Goal: Task Accomplishment & Management: Complete application form

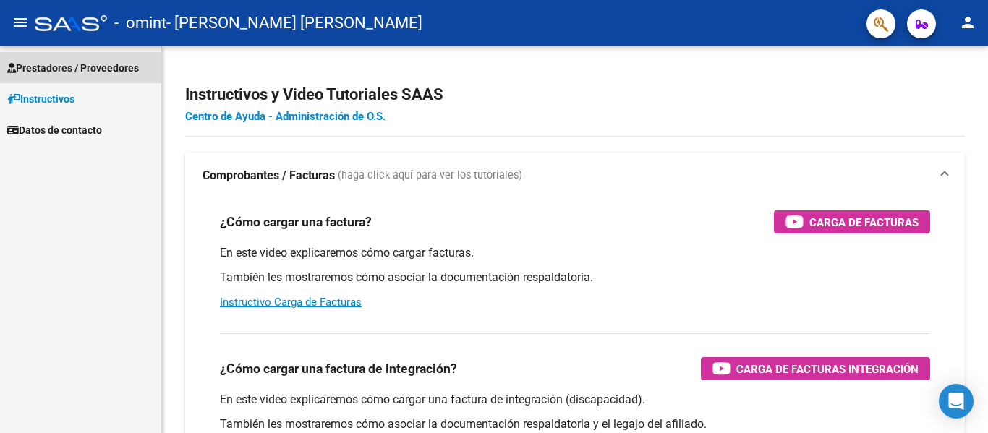
click at [98, 67] on span "Prestadores / Proveedores" at bounding box center [73, 68] width 132 height 16
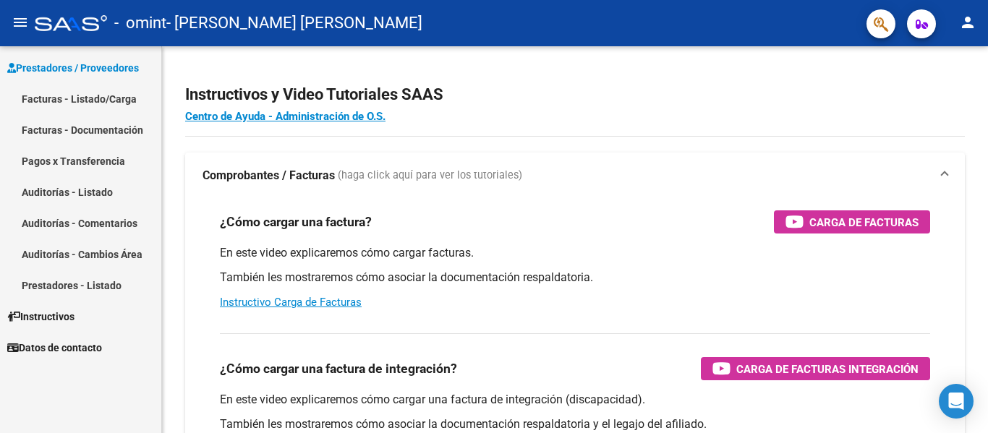
click at [89, 98] on link "Facturas - Listado/Carga" at bounding box center [80, 98] width 161 height 31
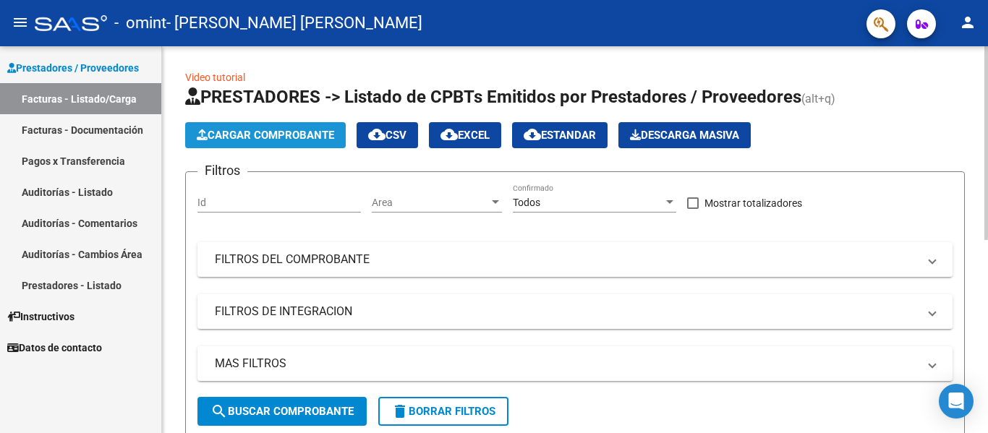
click at [234, 137] on span "Cargar Comprobante" at bounding box center [265, 135] width 137 height 13
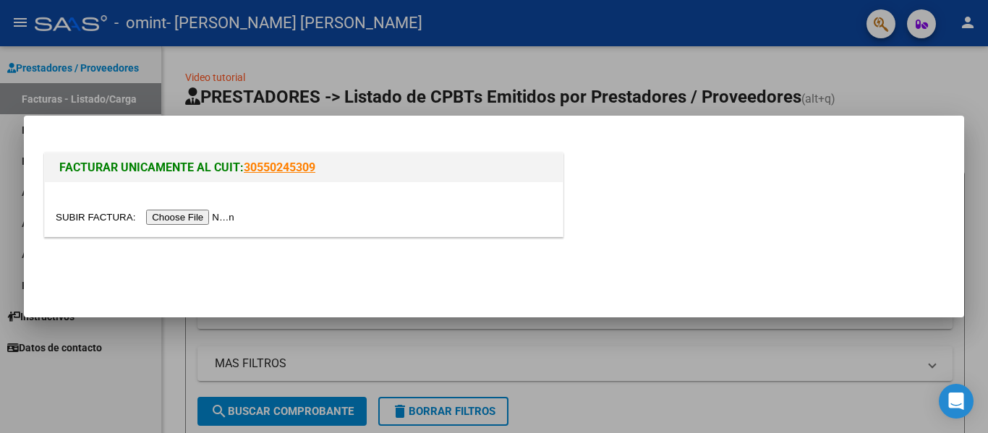
click at [180, 217] on input "file" at bounding box center [147, 217] width 183 height 15
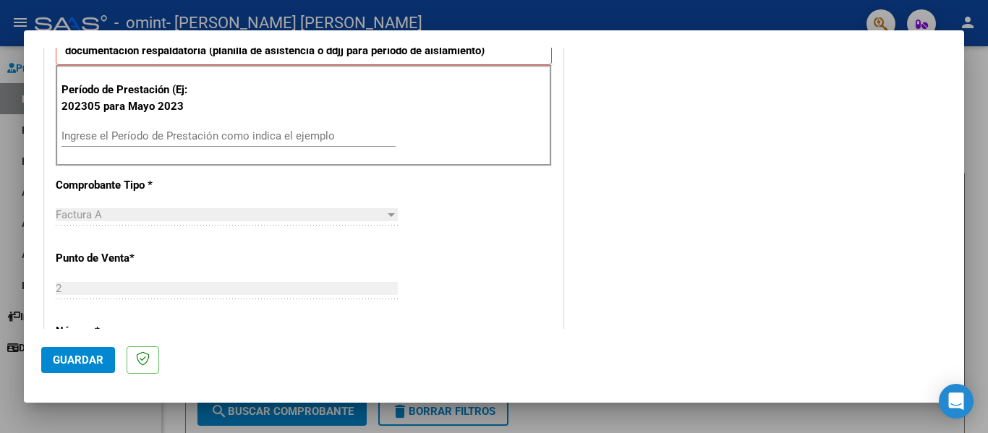
scroll to position [406, 0]
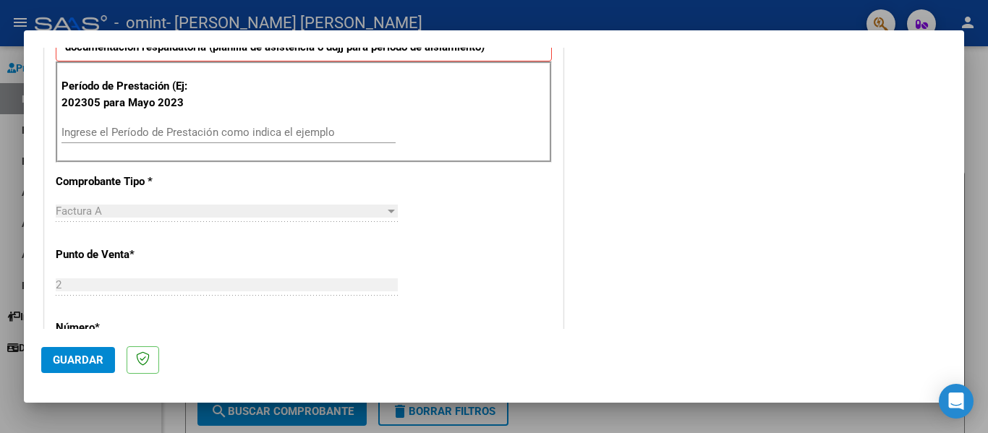
click at [317, 142] on div "Ingrese el Período de Prestación como indica el ejemplo" at bounding box center [228, 132] width 334 height 22
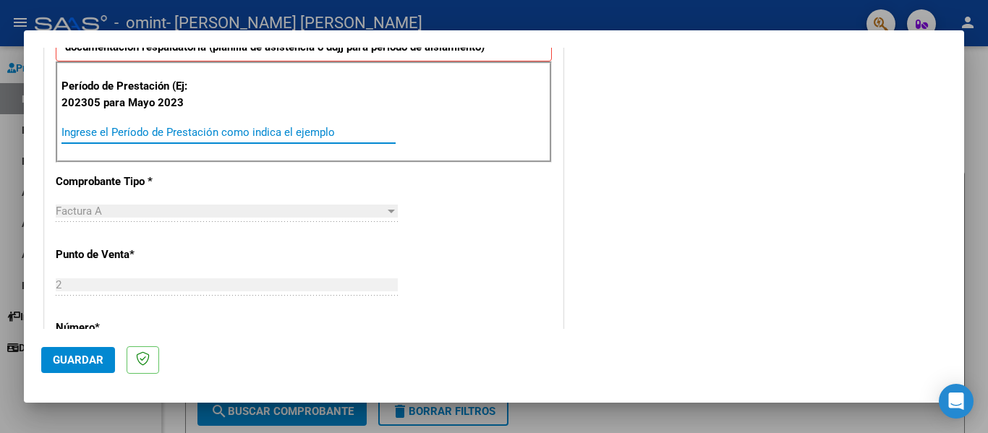
click at [306, 131] on input "Ingrese el Período de Prestación como indica el ejemplo" at bounding box center [228, 132] width 334 height 13
type input "202507"
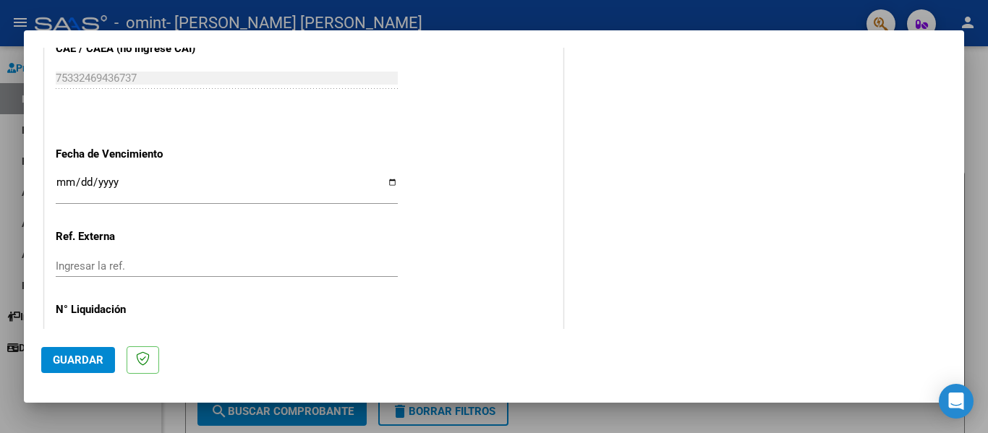
scroll to position [964, 0]
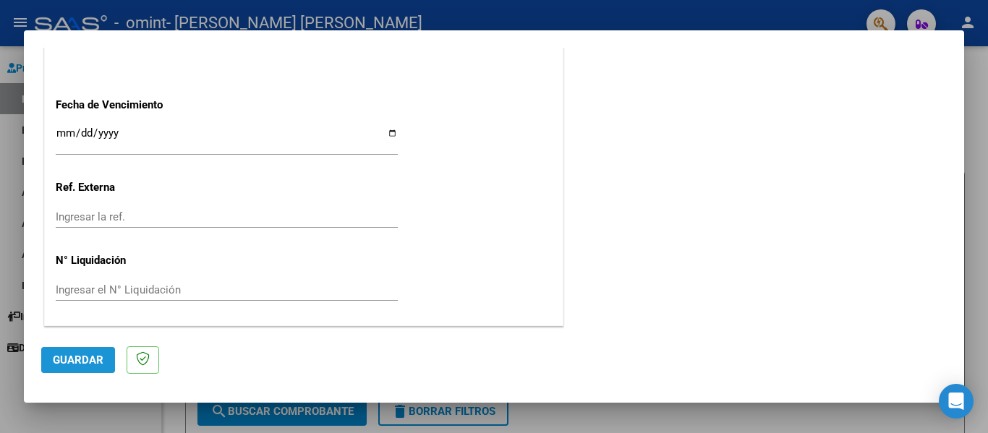
click at [94, 351] on button "Guardar" at bounding box center [78, 360] width 74 height 26
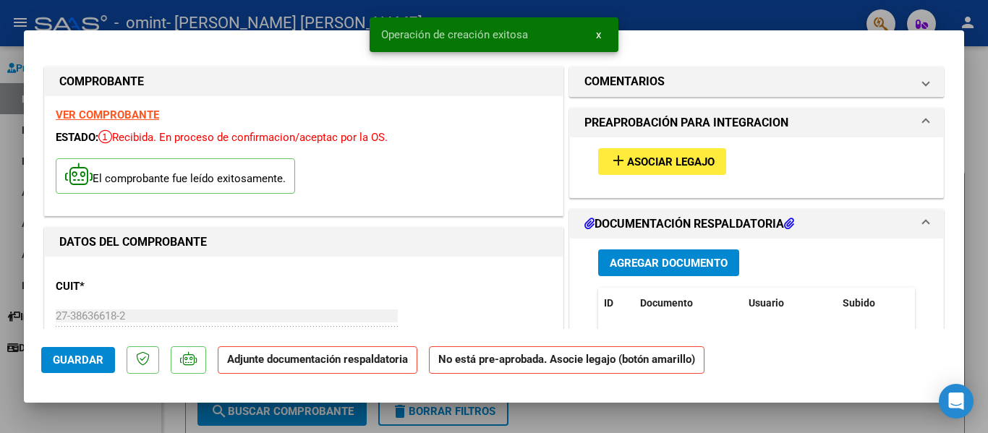
click at [617, 153] on mat-icon "add" at bounding box center [617, 160] width 17 height 17
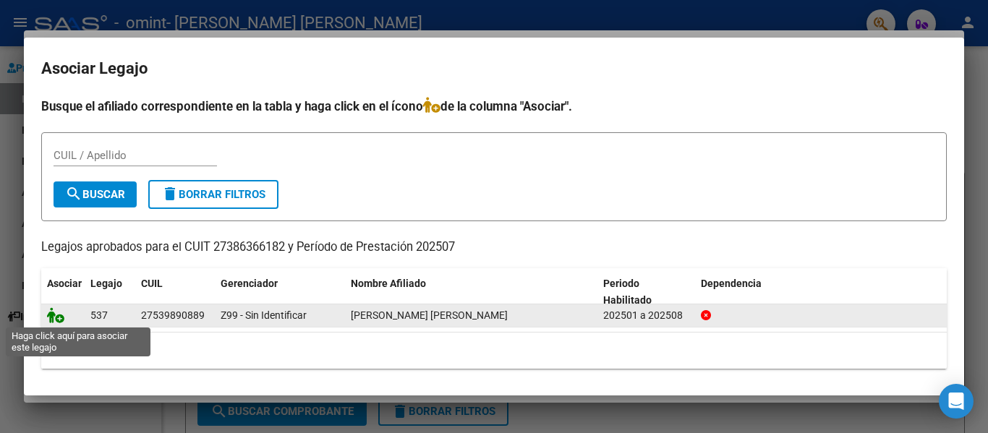
click at [56, 320] on icon at bounding box center [55, 315] width 17 height 16
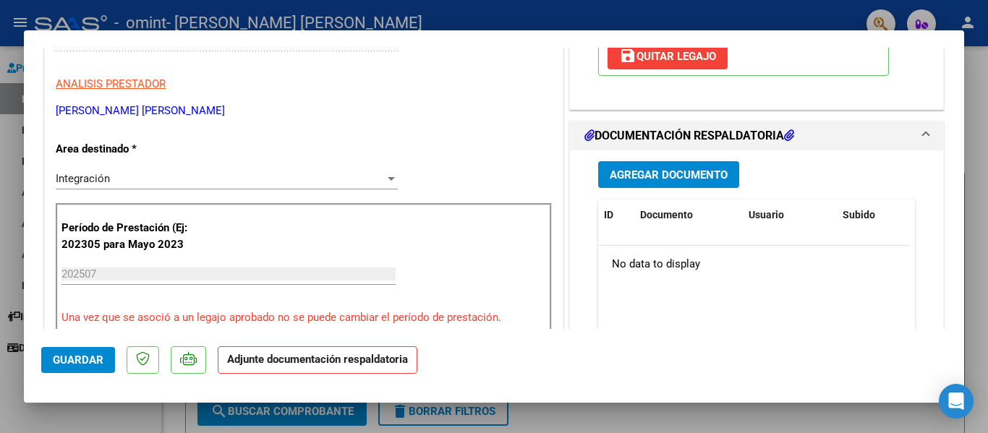
scroll to position [283, 0]
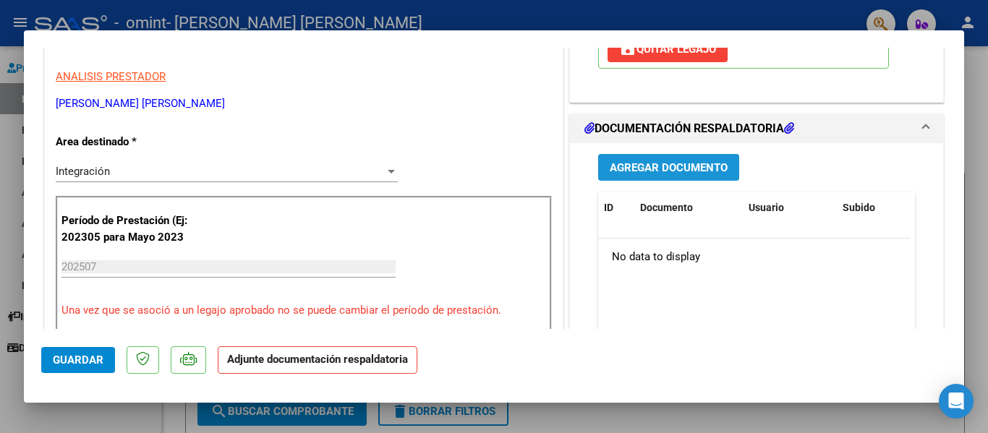
click at [627, 175] on button "Agregar Documento" at bounding box center [668, 167] width 141 height 27
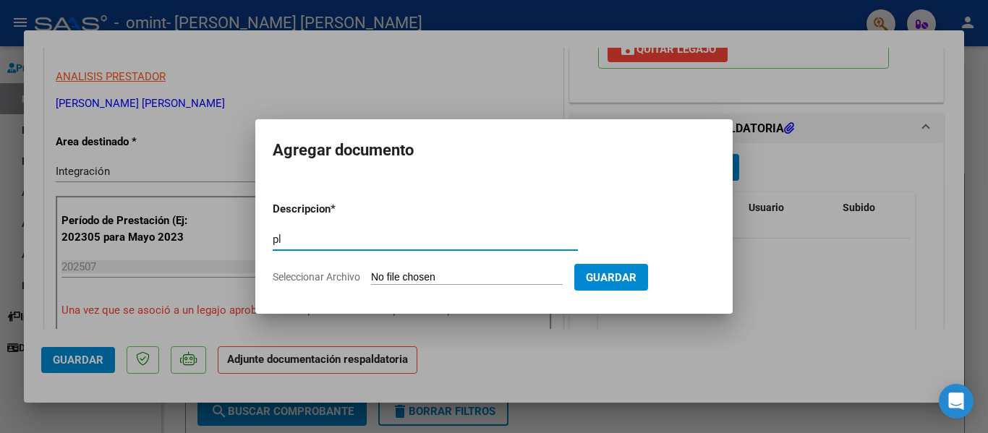
type input "p"
type input "PLANILLA ASISTENCIA"
click at [431, 275] on input "Seleccionar Archivo" at bounding box center [467, 278] width 192 height 14
type input "C:\fakepath\7 Planilla TO [PERSON_NAME].pdf"
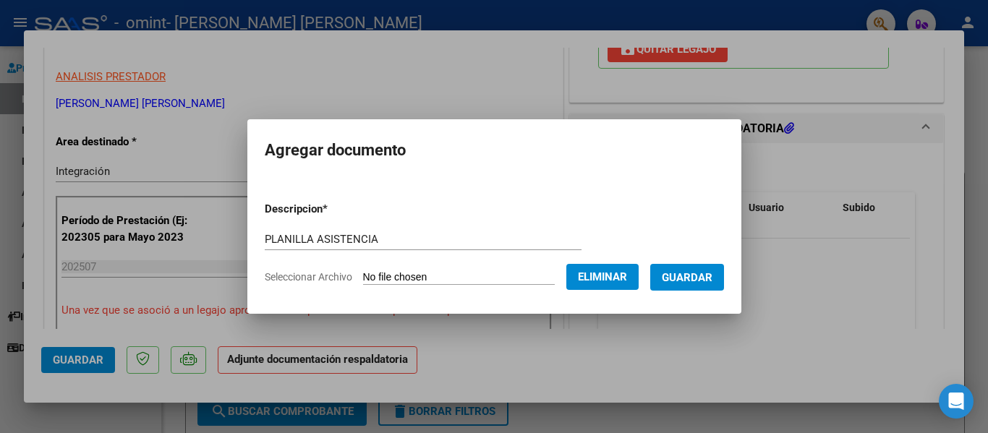
click at [684, 278] on span "Guardar" at bounding box center [687, 277] width 51 height 13
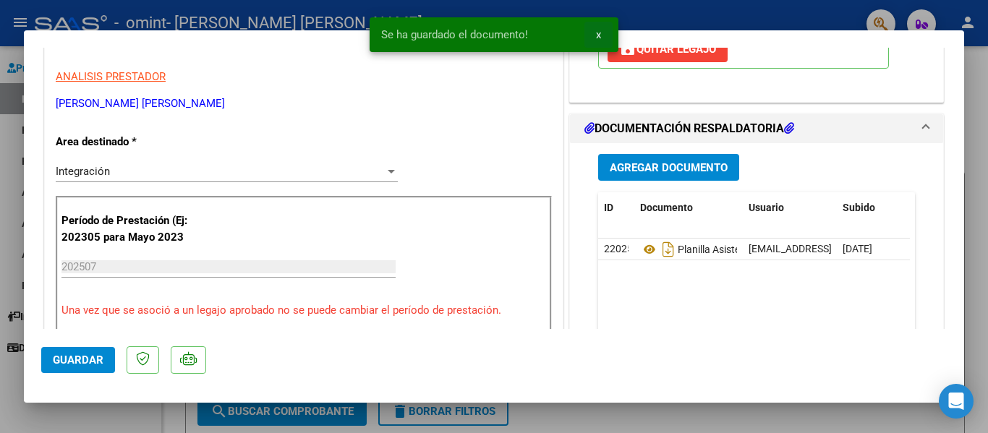
click at [600, 37] on span "x" at bounding box center [598, 34] width 5 height 13
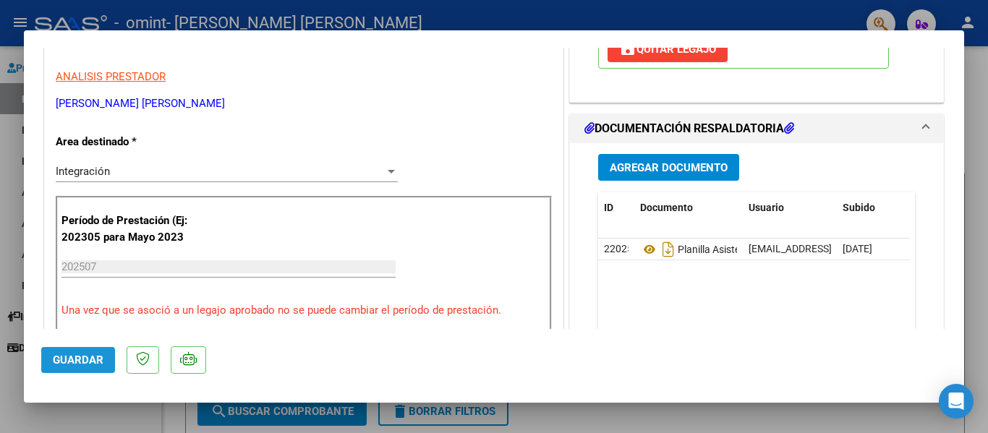
click at [61, 357] on span "Guardar" at bounding box center [78, 360] width 51 height 13
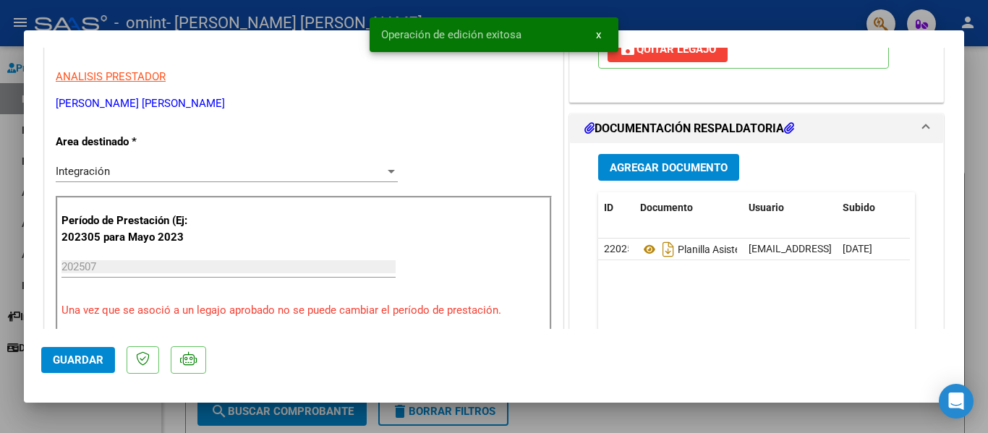
click at [75, 418] on div at bounding box center [494, 216] width 988 height 433
type input "$ 0,00"
